Goal: Navigation & Orientation: Go to known website

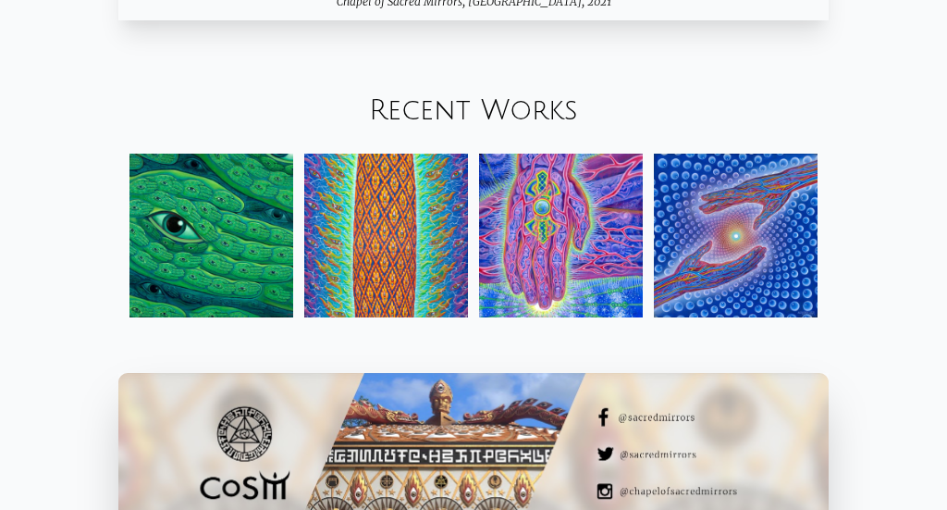
scroll to position [1710, 0]
